Goal: Task Accomplishment & Management: Manage account settings

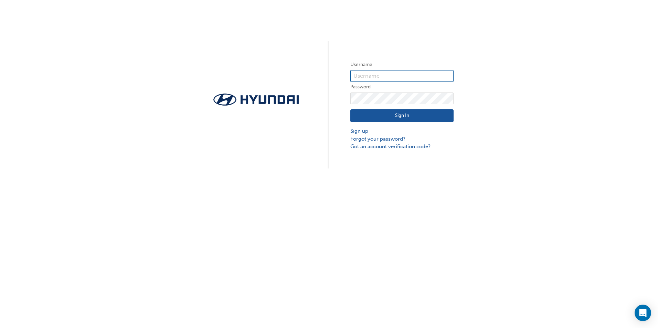
type input "19001"
click at [412, 114] on button "Sign In" at bounding box center [401, 115] width 103 height 13
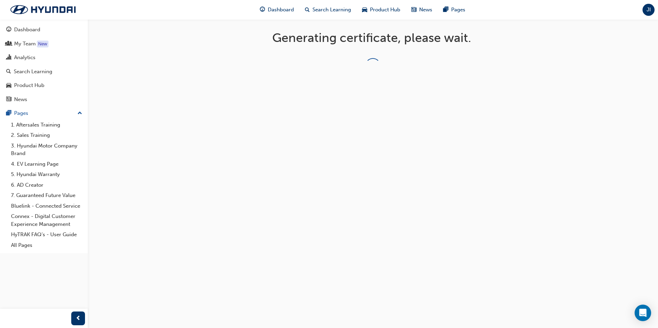
click at [647, 8] on span "JI" at bounding box center [649, 10] width 4 height 8
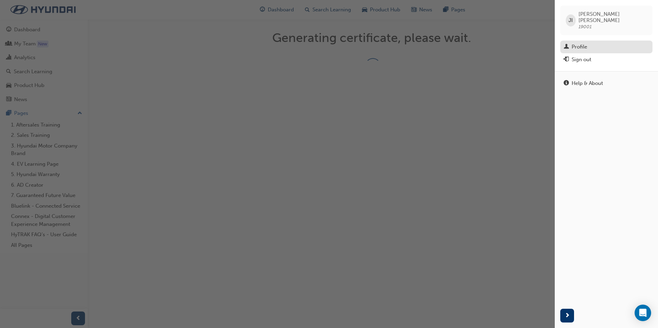
click at [589, 43] on div "Profile" at bounding box center [606, 47] width 85 height 9
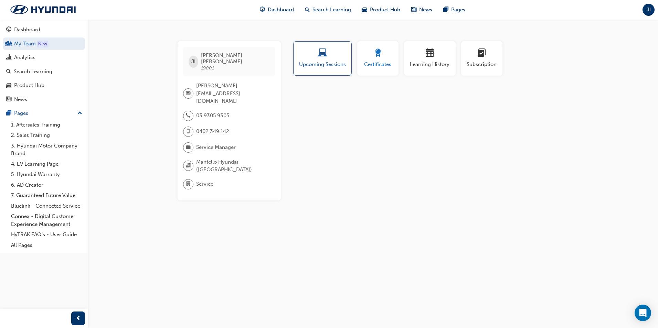
click at [379, 67] on span "Certificates" at bounding box center [378, 65] width 31 height 8
click at [649, 11] on span "JI" at bounding box center [649, 10] width 4 height 8
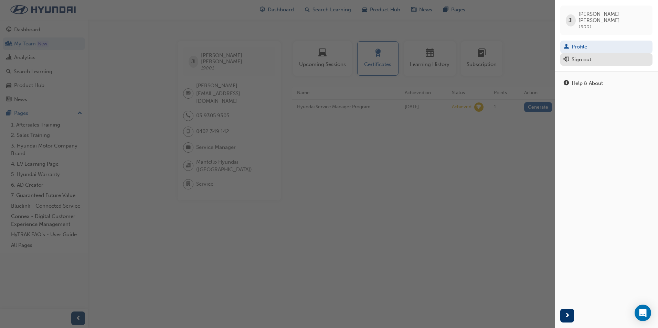
click at [592, 56] on div "Sign out" at bounding box center [606, 59] width 85 height 9
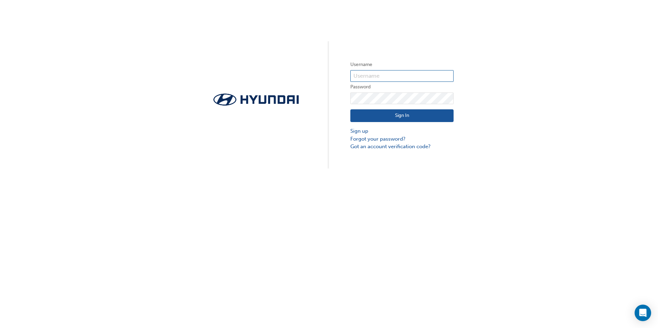
type input "19001"
